Goal: Download file/media

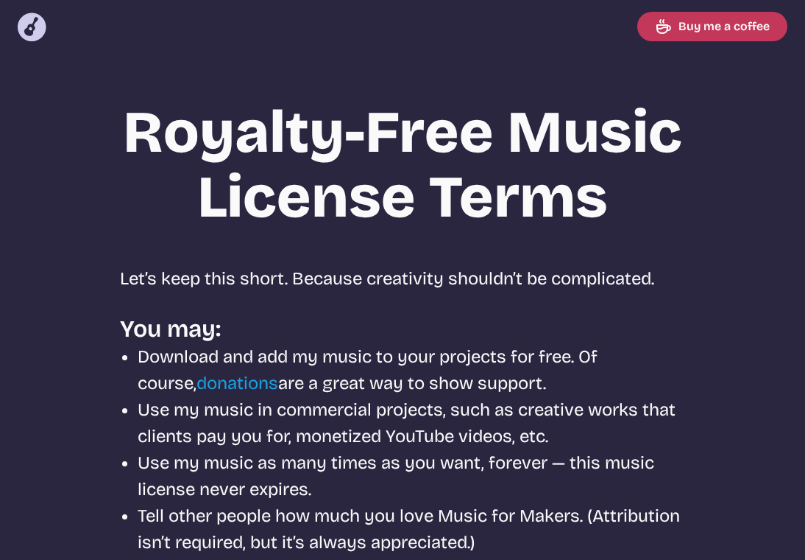
scroll to position [665, 0]
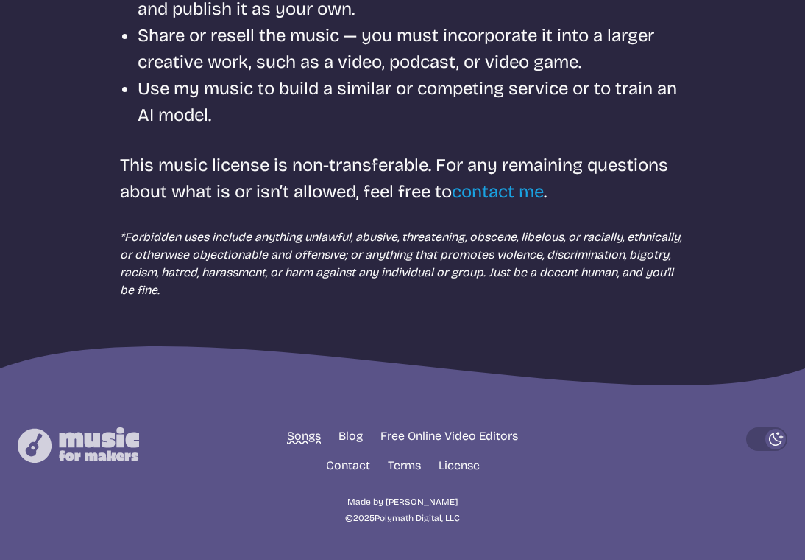
click at [302, 439] on link "Songs" at bounding box center [304, 436] width 34 height 18
select select "most popular"
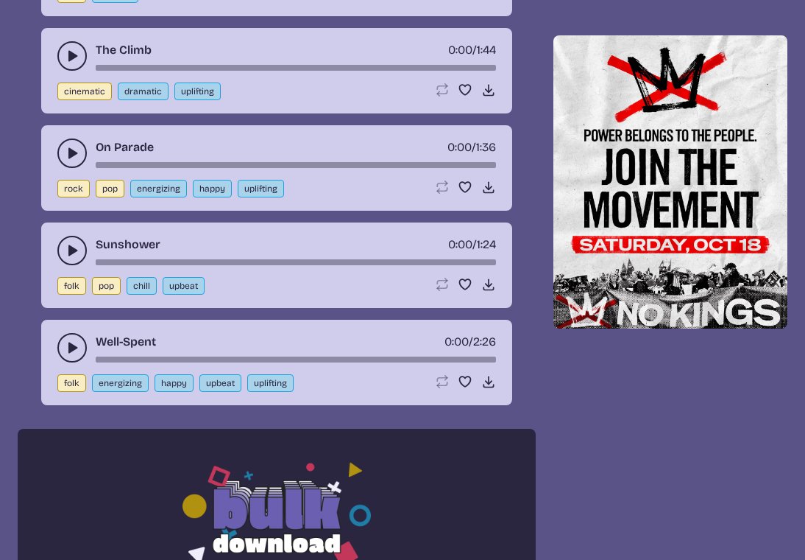
scroll to position [789, 0]
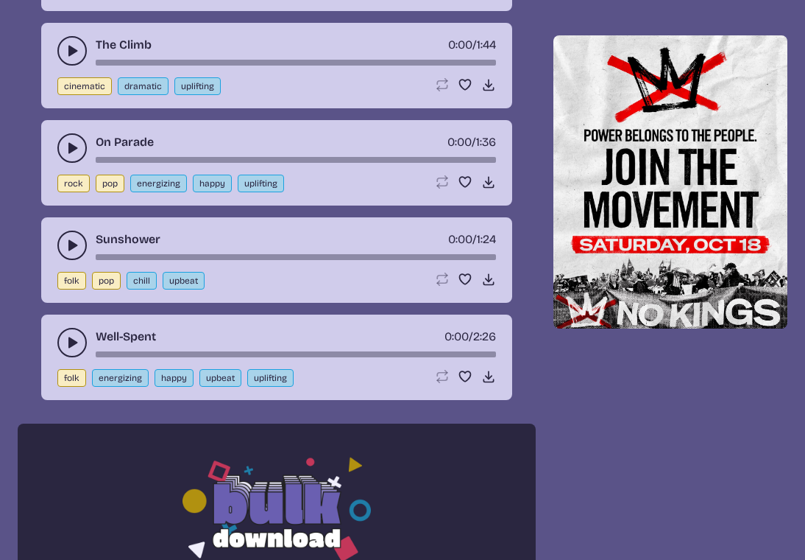
click at [69, 339] on use "play-pause toggle" at bounding box center [72, 342] width 15 height 15
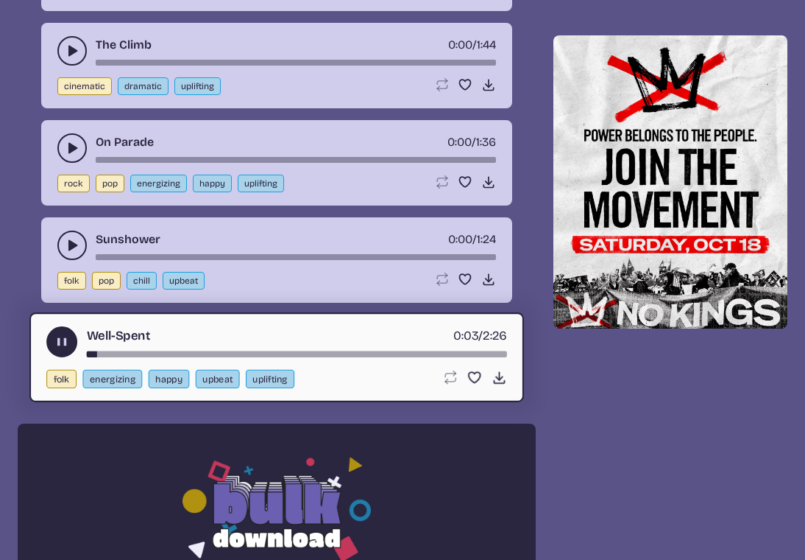
click at [66, 244] on icon "play-pause toggle" at bounding box center [72, 245] width 15 height 15
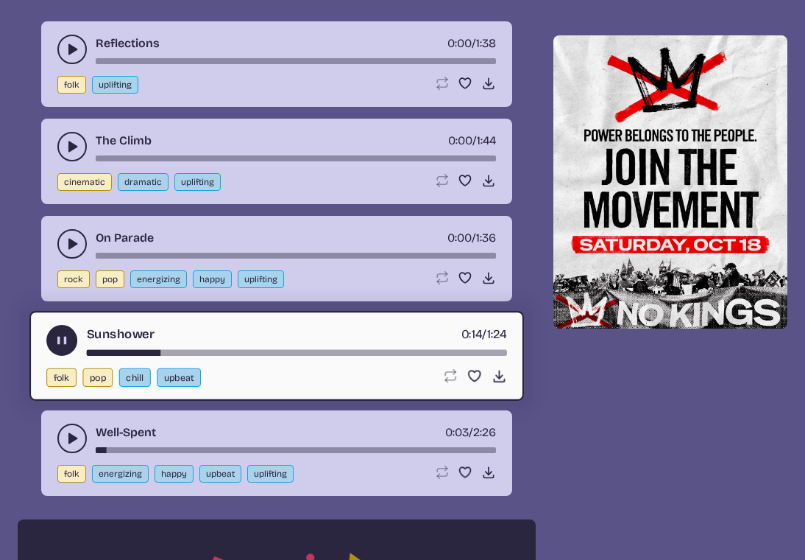
scroll to position [677, 0]
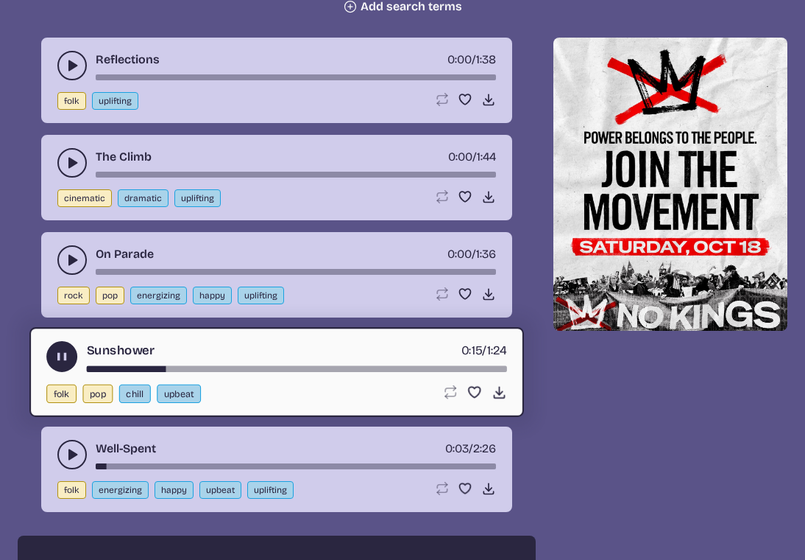
click at [71, 260] on use "play-pause toggle" at bounding box center [72, 260] width 15 height 15
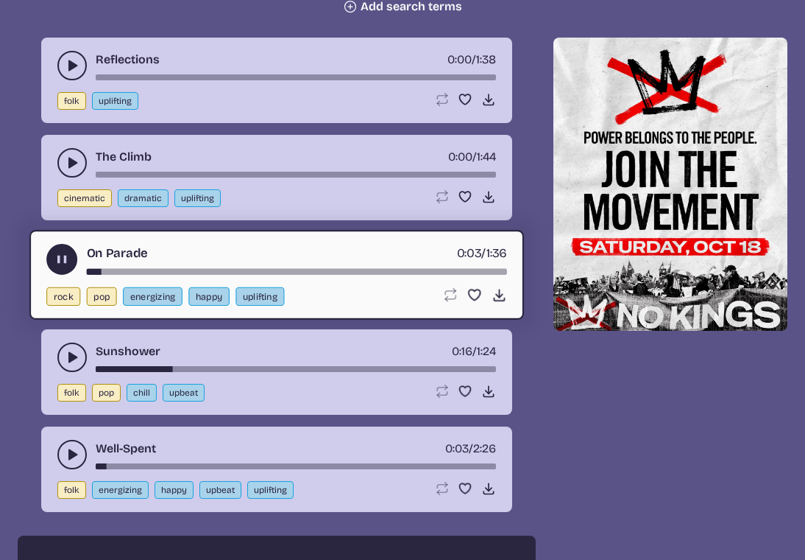
click at [71, 161] on use "play-pause toggle" at bounding box center [72, 162] width 15 height 15
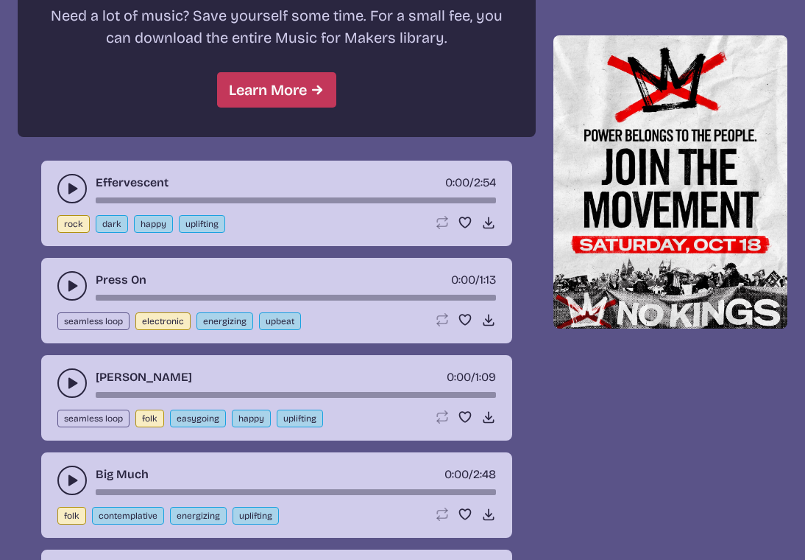
scroll to position [1414, 0]
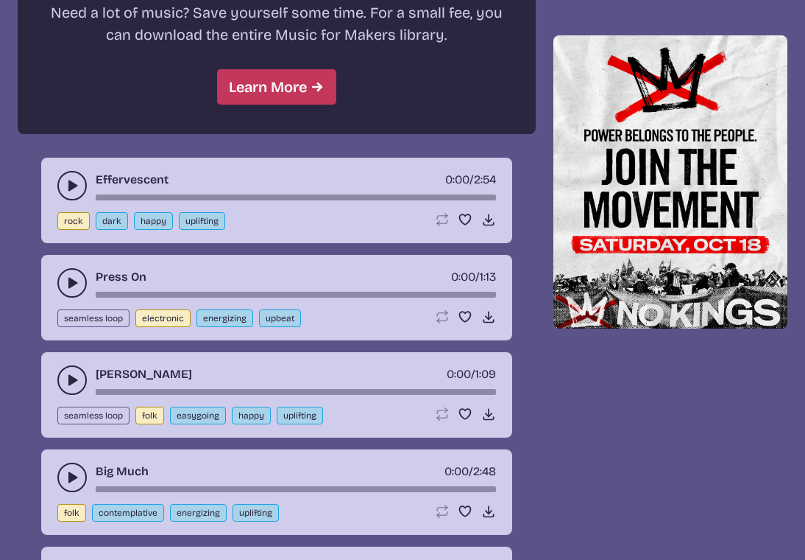
click at [67, 185] on icon "play-pause toggle" at bounding box center [72, 185] width 15 height 15
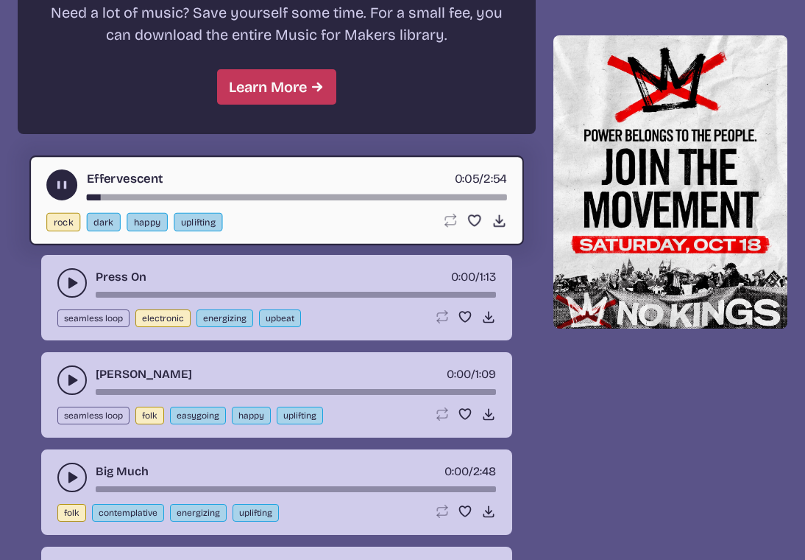
click at [66, 286] on icon "play-pause toggle" at bounding box center [72, 282] width 15 height 15
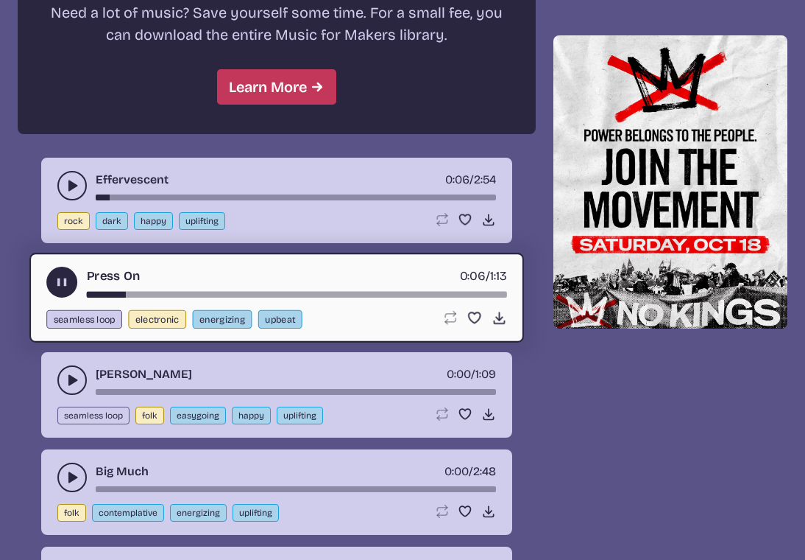
click at [68, 377] on use "play-pause toggle" at bounding box center [72, 380] width 15 height 15
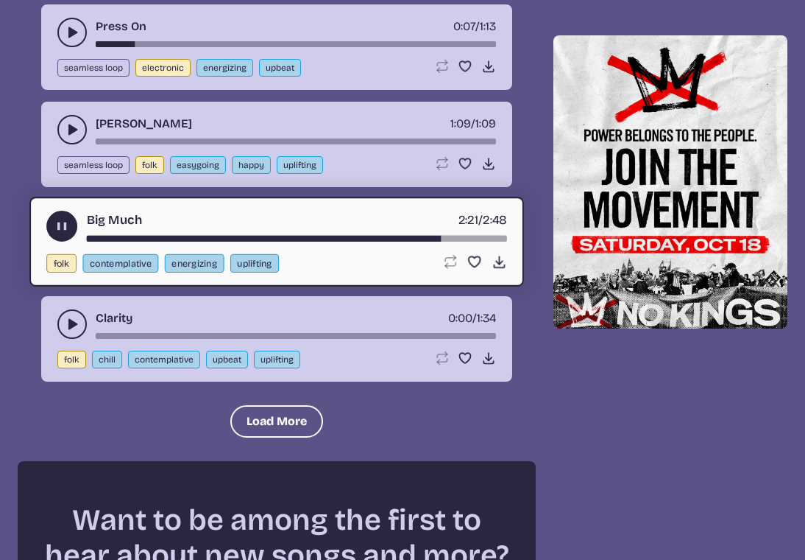
scroll to position [1679, 0]
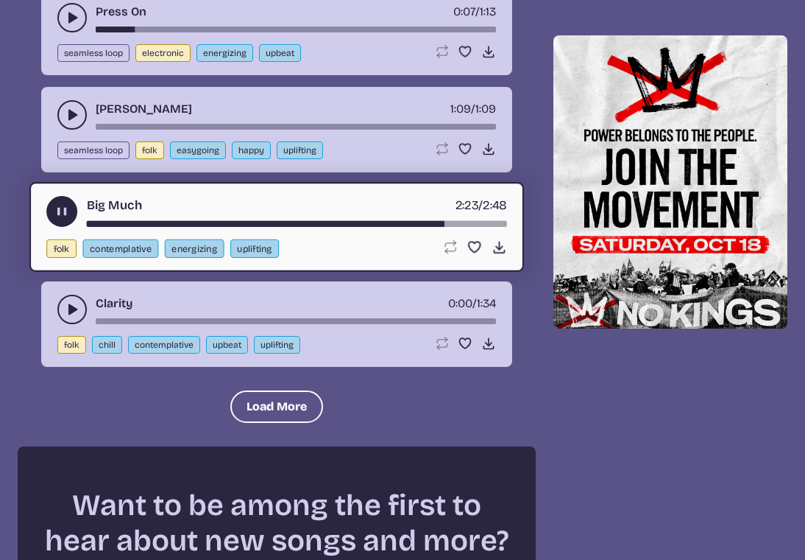
click at [68, 310] on use "play-pause toggle" at bounding box center [72, 309] width 15 height 15
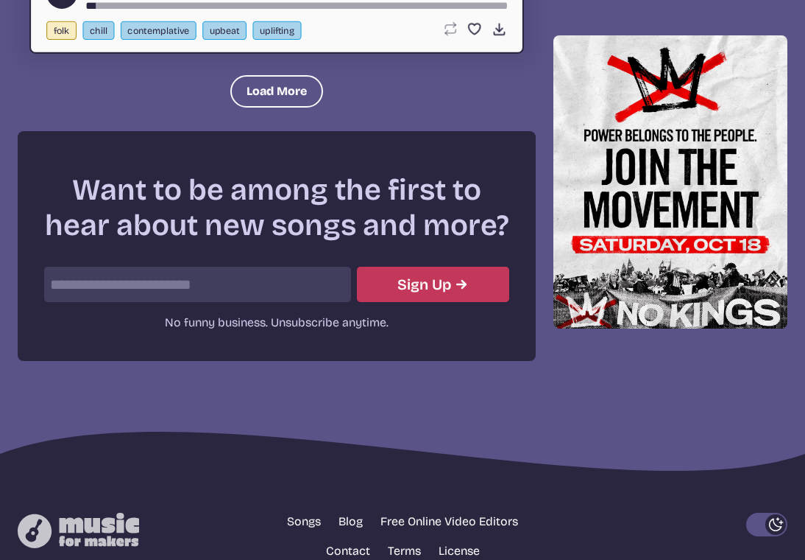
scroll to position [1943, 0]
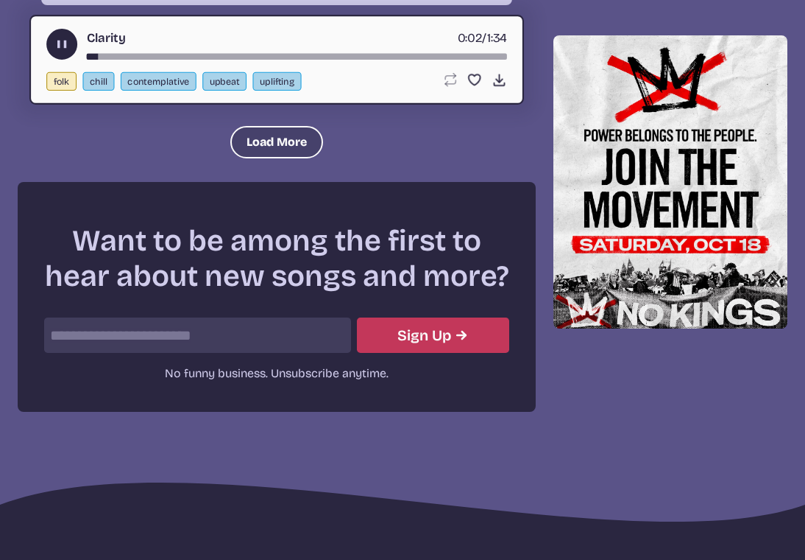
click at [289, 143] on button "Load More" at bounding box center [276, 142] width 93 height 32
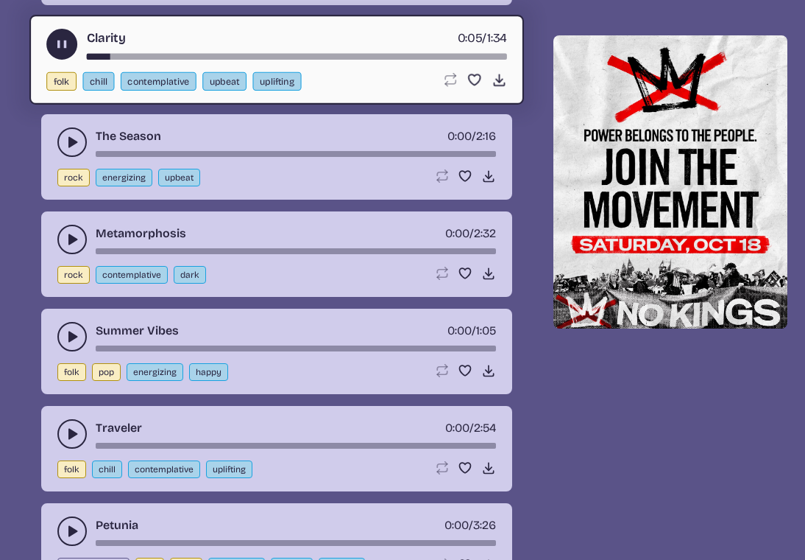
click at [70, 141] on use "play-pause toggle" at bounding box center [72, 142] width 15 height 15
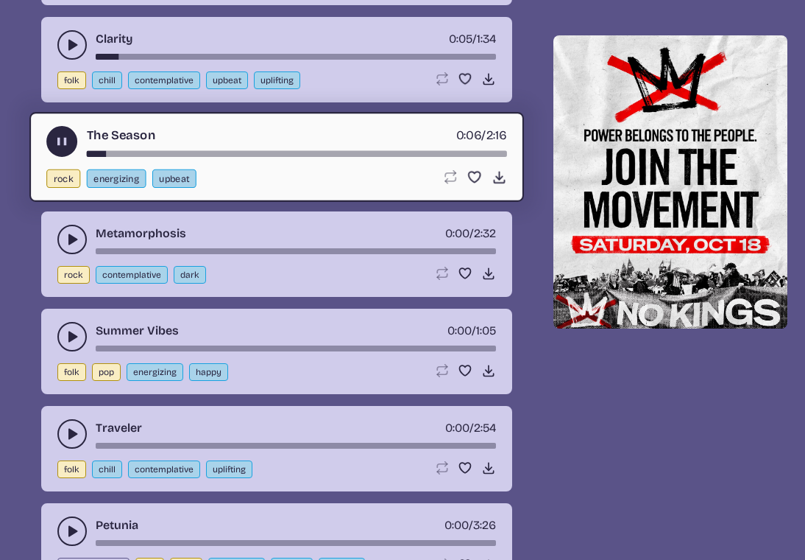
click at [68, 235] on icon "play-pause toggle" at bounding box center [72, 239] width 15 height 15
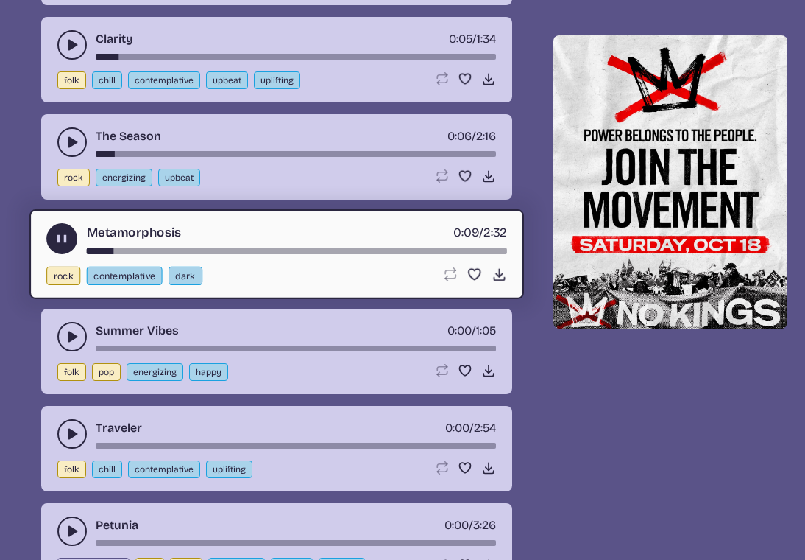
click at [66, 336] on icon "play-pause toggle" at bounding box center [72, 336] width 15 height 15
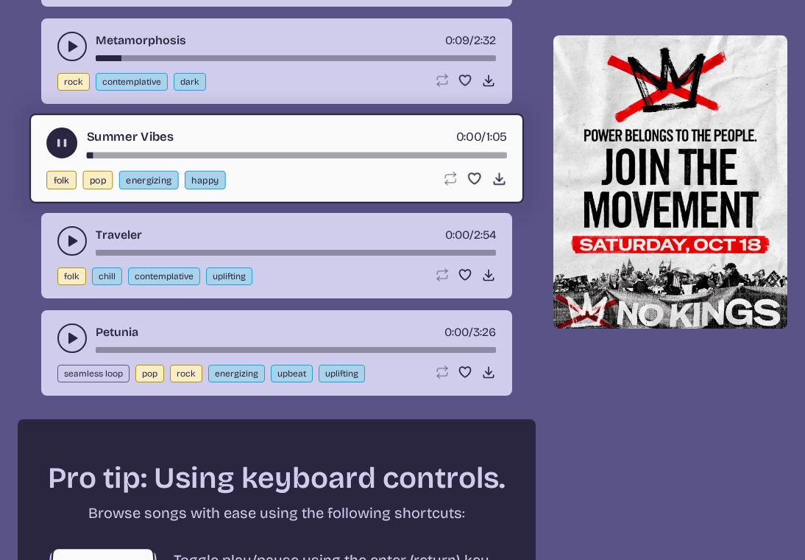
scroll to position [2147, 0]
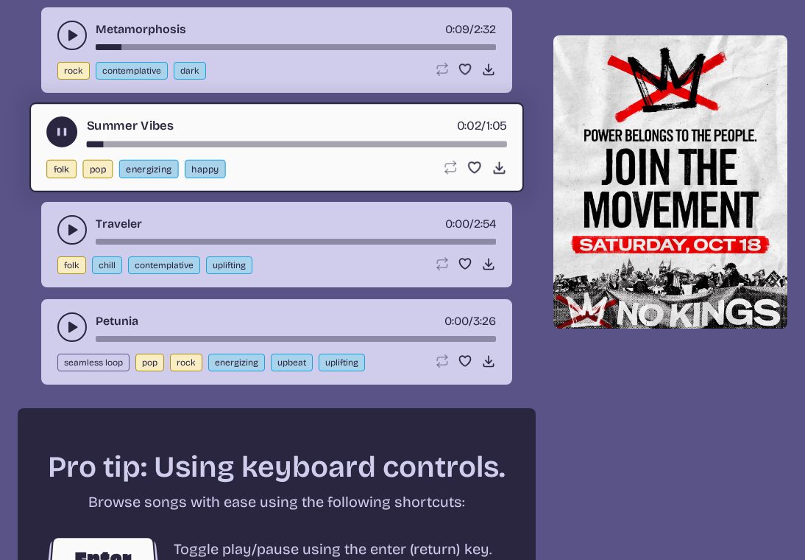
click at [68, 234] on icon "play-pause toggle" at bounding box center [72, 229] width 15 height 15
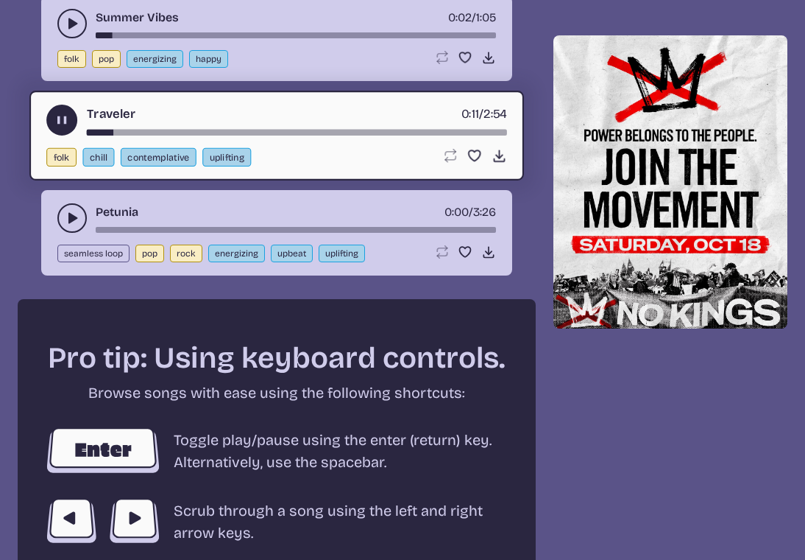
scroll to position [2257, 0]
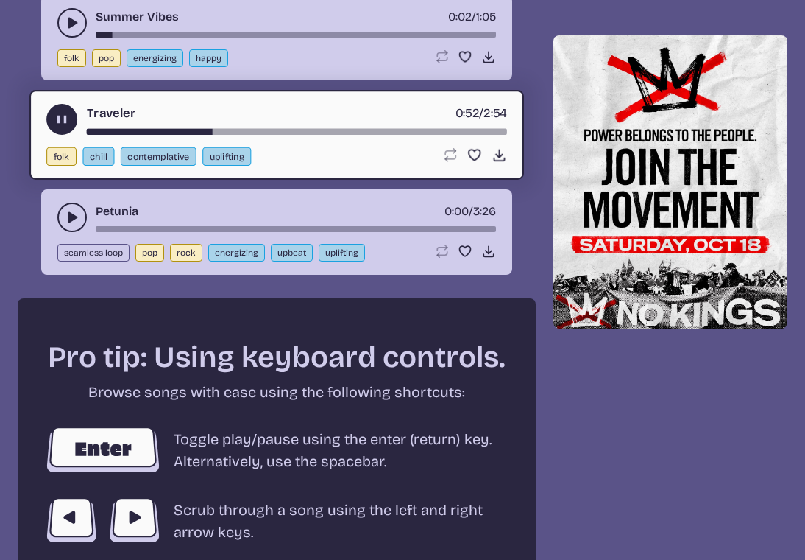
click at [69, 214] on use "play-pause toggle" at bounding box center [72, 217] width 15 height 15
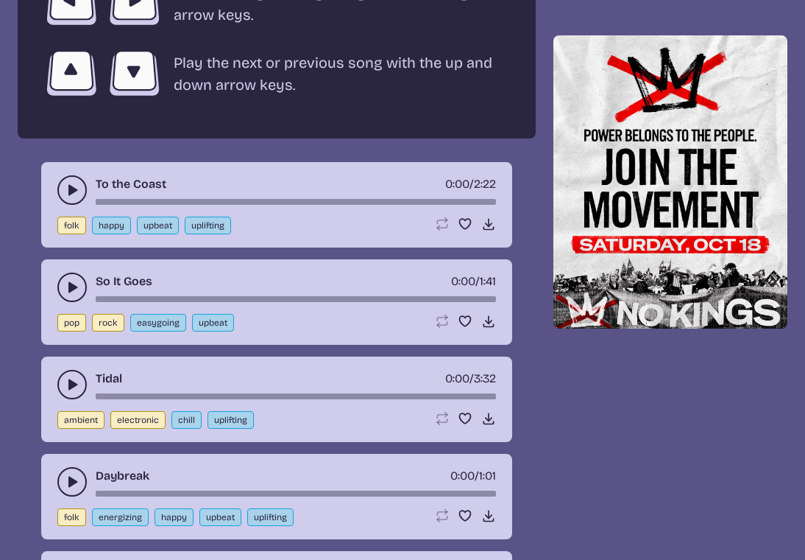
scroll to position [2779, 0]
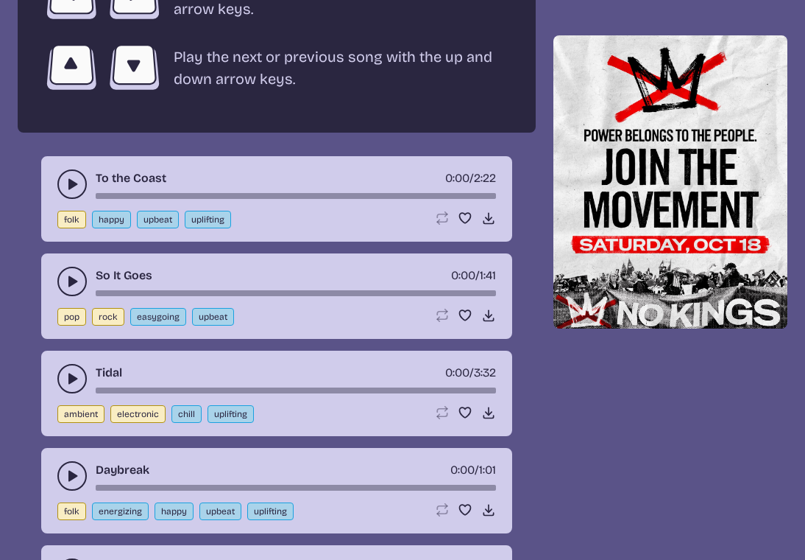
click at [68, 184] on icon "play-pause toggle" at bounding box center [72, 184] width 15 height 15
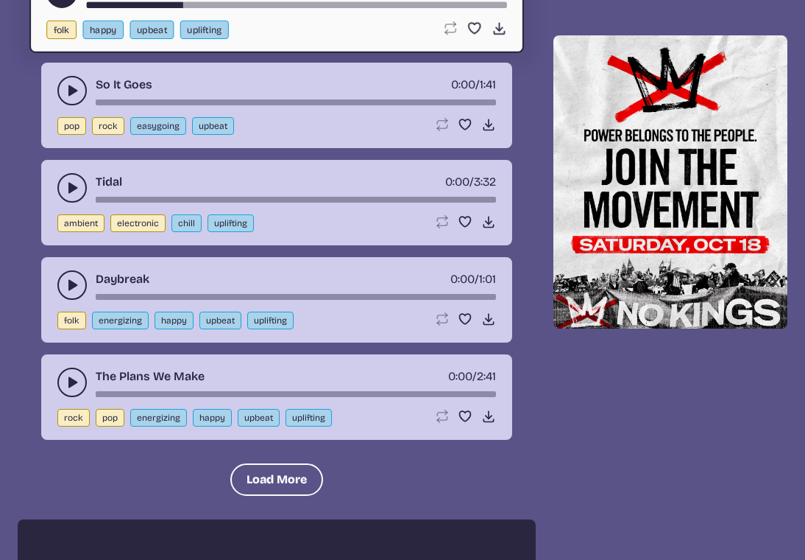
scroll to position [2974, 0]
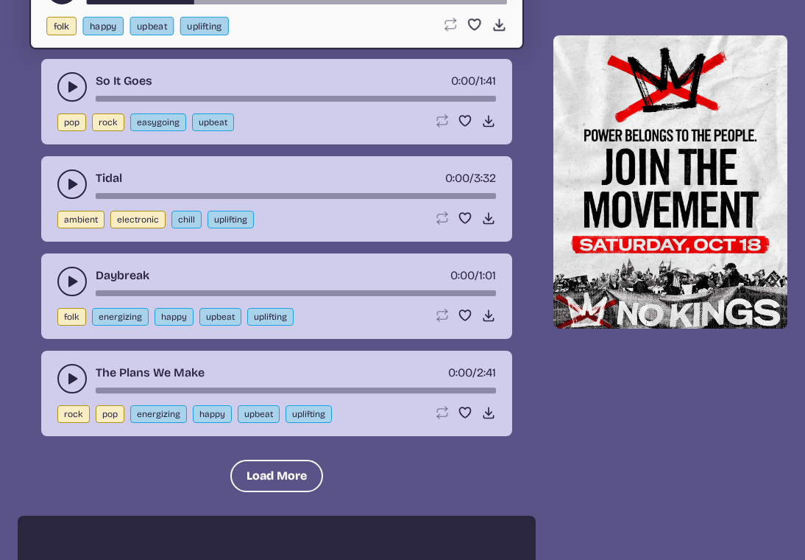
click at [69, 85] on use "play-pause toggle" at bounding box center [72, 87] width 15 height 15
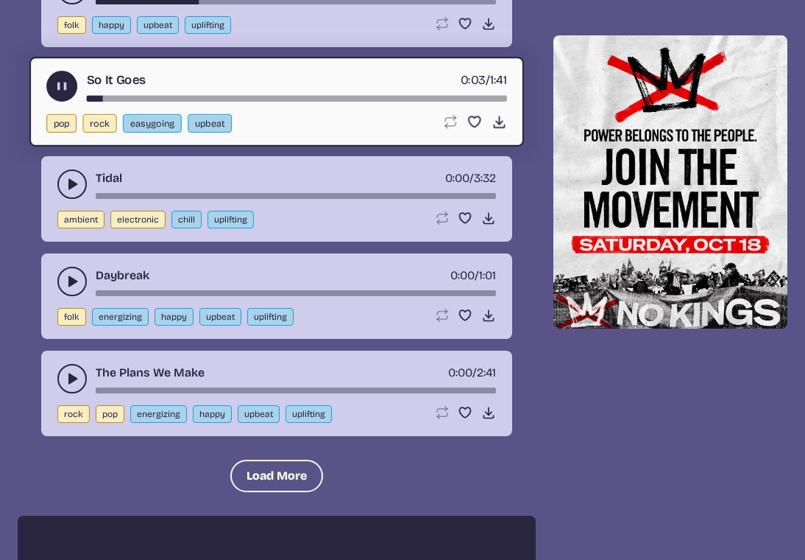
click at [182, 224] on button "chill" at bounding box center [187, 220] width 30 height 18
select select "chill"
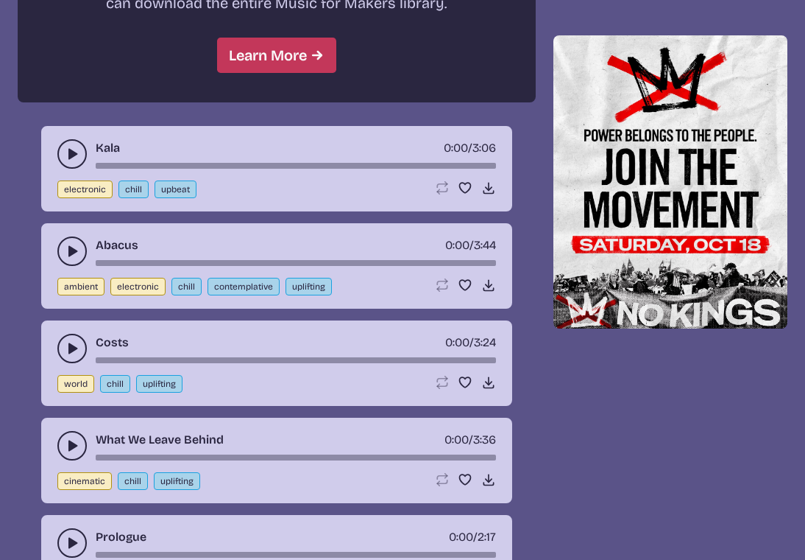
scroll to position [1446, 0]
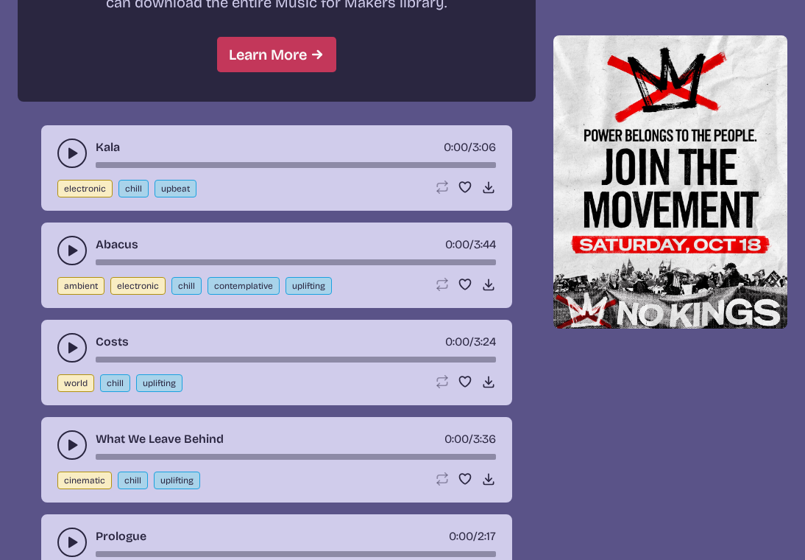
click at [65, 154] on icon "play-pause toggle" at bounding box center [72, 153] width 15 height 15
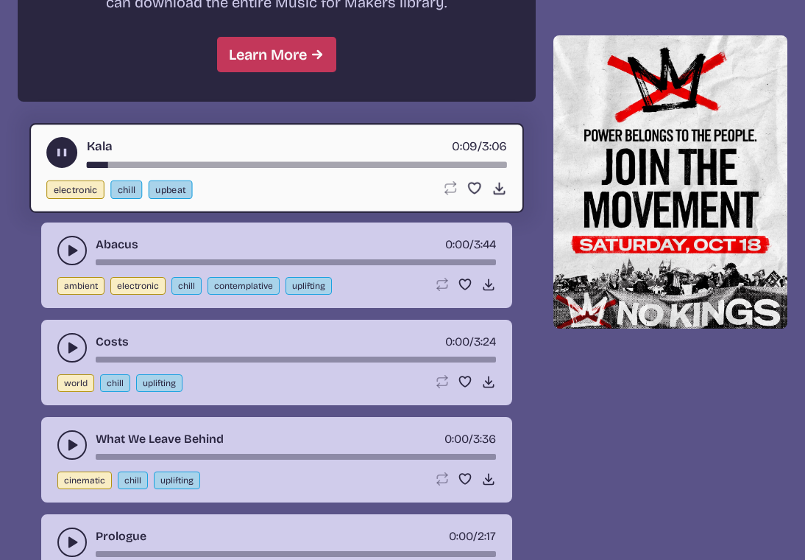
click at [69, 245] on use "play-pause toggle" at bounding box center [72, 250] width 15 height 15
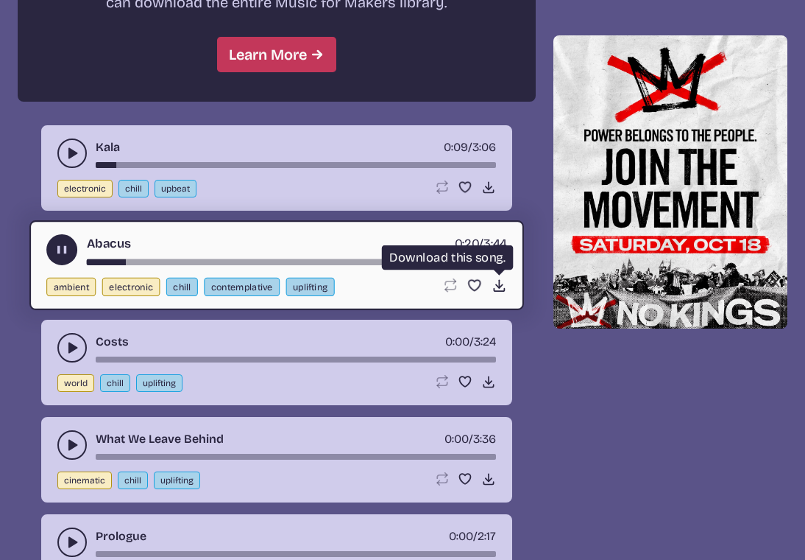
click at [497, 287] on icon "Download song" at bounding box center [499, 285] width 15 height 15
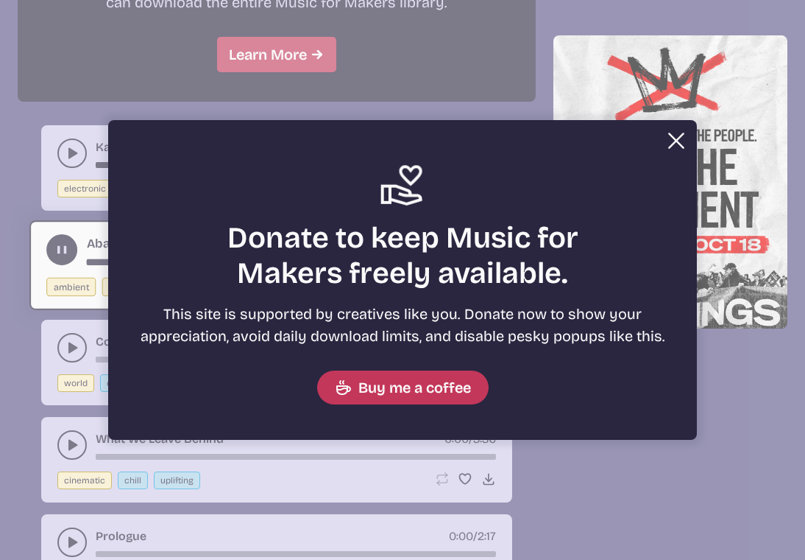
click at [677, 141] on button "Close" at bounding box center [676, 140] width 29 height 29
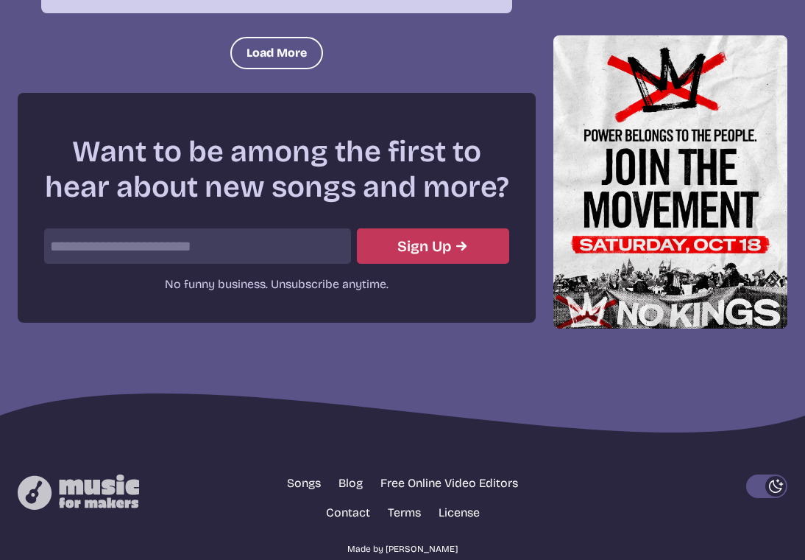
scroll to position [3443, 0]
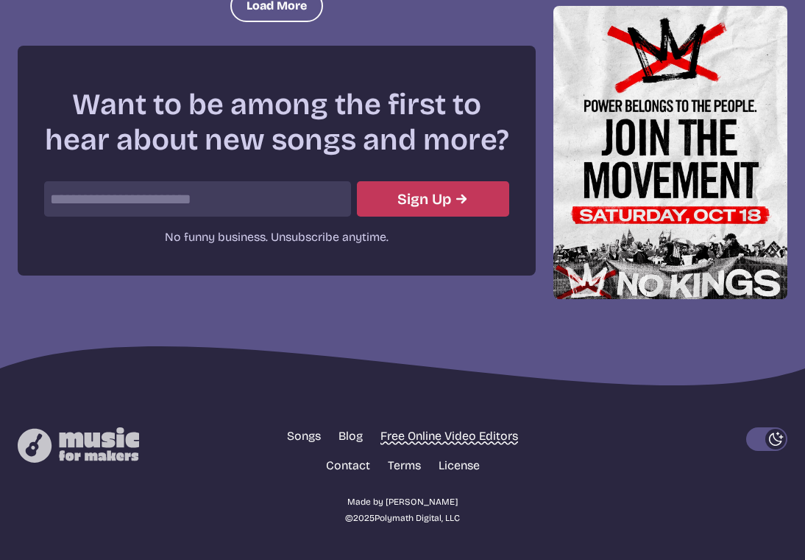
click at [457, 436] on link "Free Online Video Editors" at bounding box center [450, 436] width 138 height 18
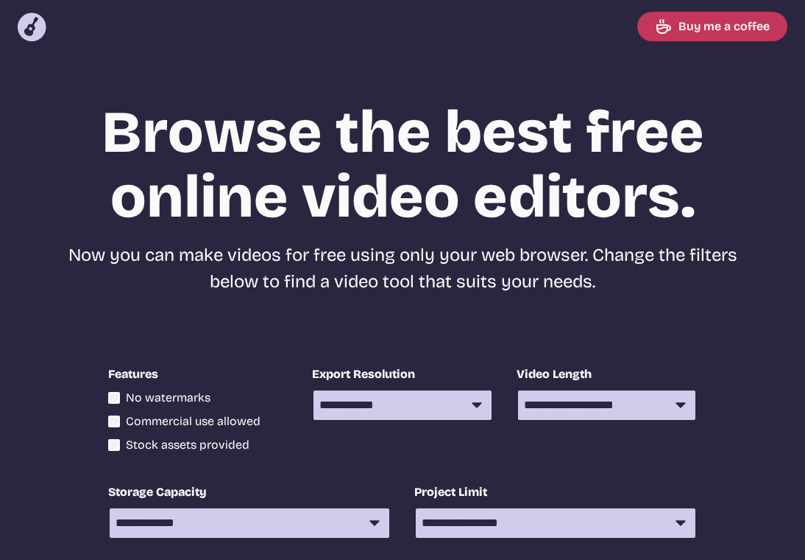
click at [453, 406] on select "*** ********* *** ********* *** ********* **** *********" at bounding box center [402, 404] width 177 height 29
select select "****"
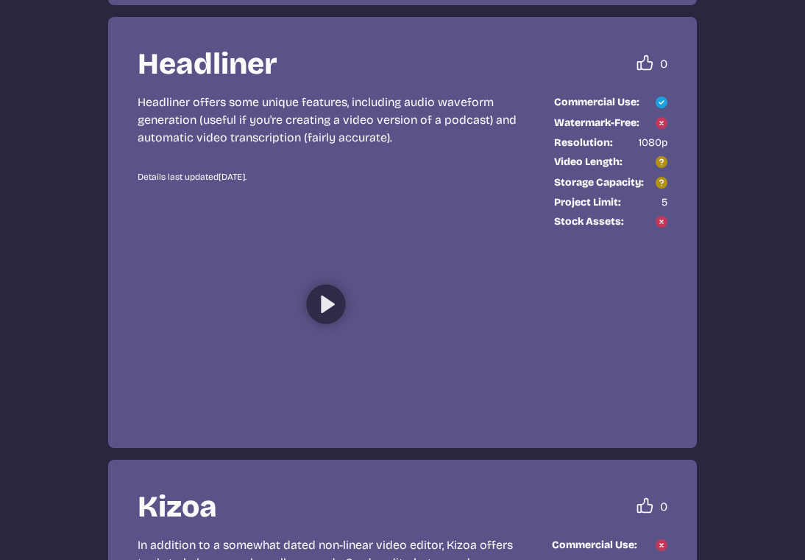
scroll to position [4025, 0]
